Goal: Task Accomplishment & Management: Complete application form

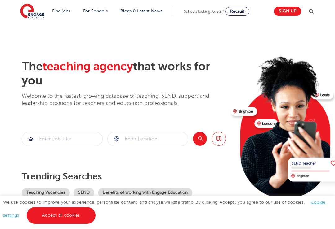
click at [280, 12] on link "Sign up" at bounding box center [287, 11] width 27 height 9
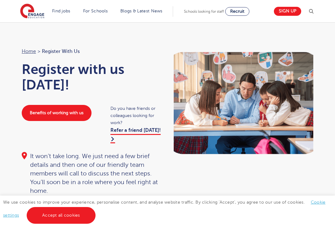
click at [47, 211] on link "Accept all cookies" at bounding box center [61, 215] width 69 height 17
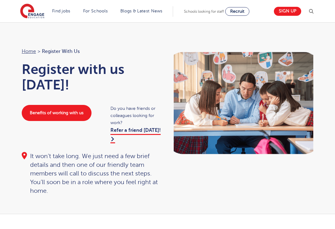
click at [274, 17] on div "Sign up" at bounding box center [293, 11] width 44 height 12
click at [282, 4] on div "Find jobs All vacancies We have one of the UK's largest database. and with hund…" at bounding box center [167, 11] width 294 height 23
click at [283, 11] on link "Sign up" at bounding box center [287, 11] width 27 height 9
click at [286, 12] on link "Sign up" at bounding box center [287, 11] width 27 height 9
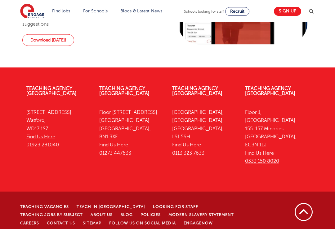
scroll to position [725, 0]
